Goal: Ask a question

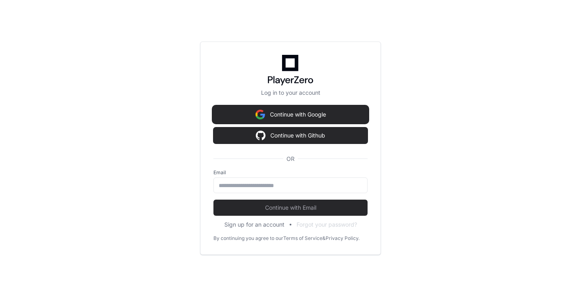
click at [323, 117] on button "Continue with Google" at bounding box center [291, 115] width 154 height 16
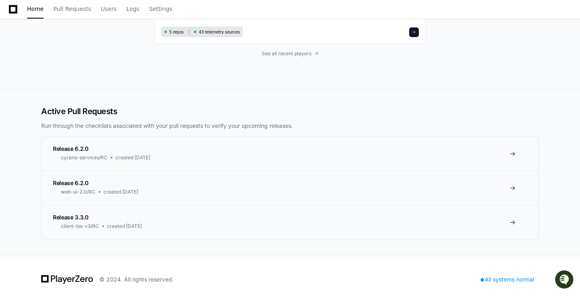
scroll to position [101, 0]
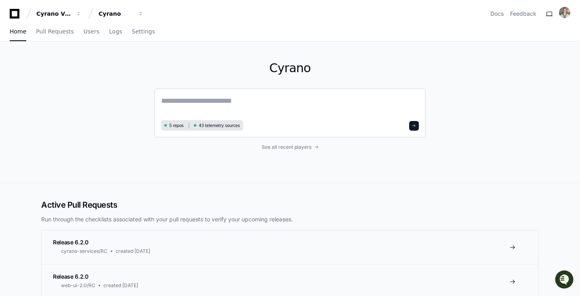
click at [257, 101] on textarea at bounding box center [290, 106] width 258 height 23
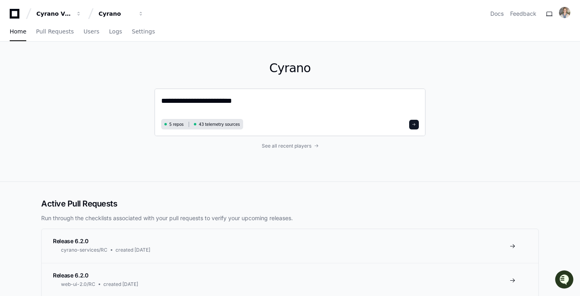
type textarea "**********"
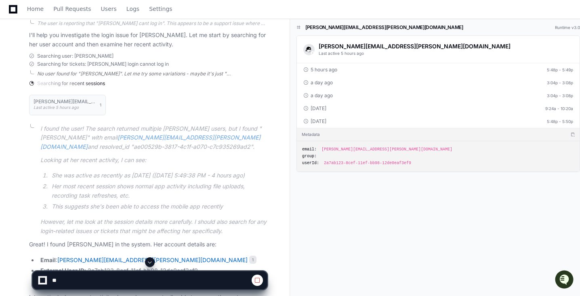
scroll to position [169, 0]
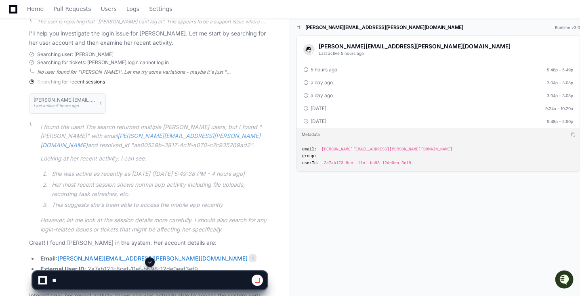
click at [161, 179] on li "She was active as recently as [DATE] ([DATE] 5:49:38 PM - 4 hours ago)" at bounding box center [158, 174] width 218 height 9
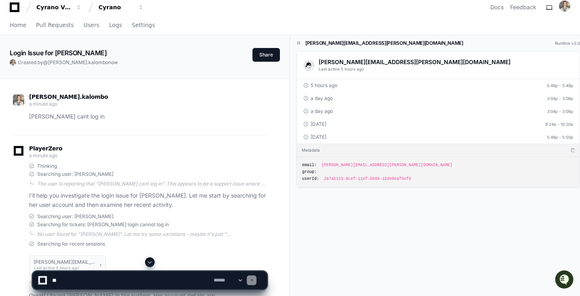
scroll to position [0, 0]
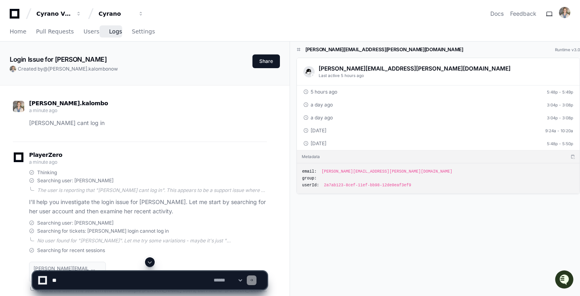
click at [111, 31] on span "Logs" at bounding box center [115, 31] width 13 height 5
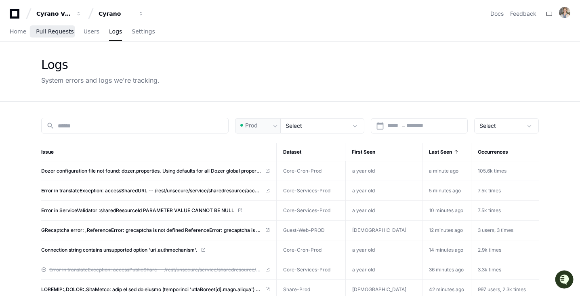
click at [60, 29] on span "Pull Requests" at bounding box center [55, 31] width 38 height 5
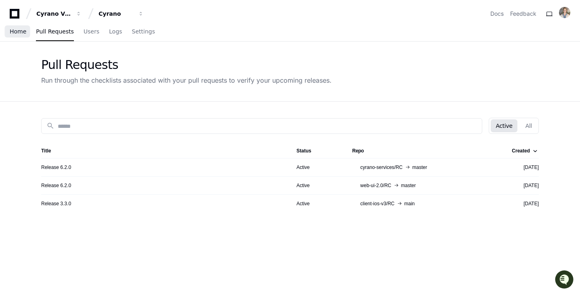
click at [20, 31] on span "Home" at bounding box center [18, 31] width 17 height 5
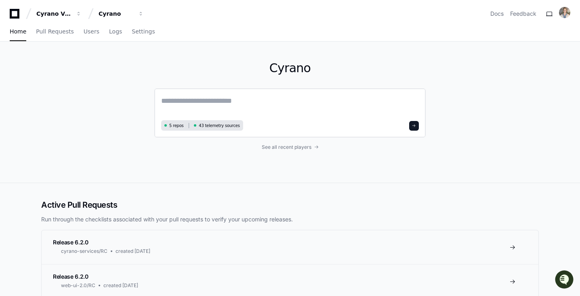
click at [220, 107] on textarea at bounding box center [290, 106] width 258 height 23
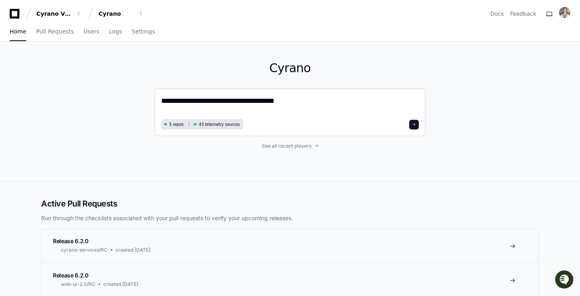
type textarea "**********"
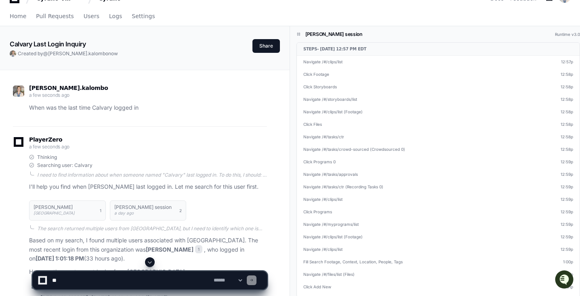
scroll to position [18, 0]
